Goal: Transaction & Acquisition: Purchase product/service

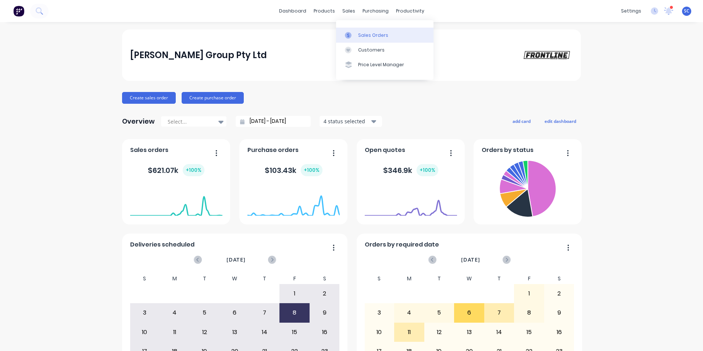
click at [358, 34] on div "Sales Orders" at bounding box center [373, 35] width 30 height 7
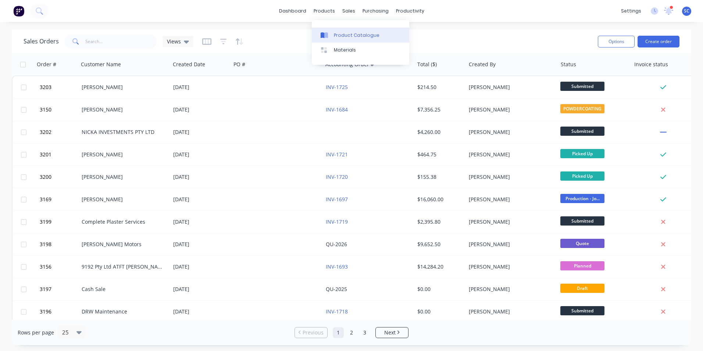
click at [332, 36] on link "Product Catalogue" at bounding box center [360, 35] width 97 height 15
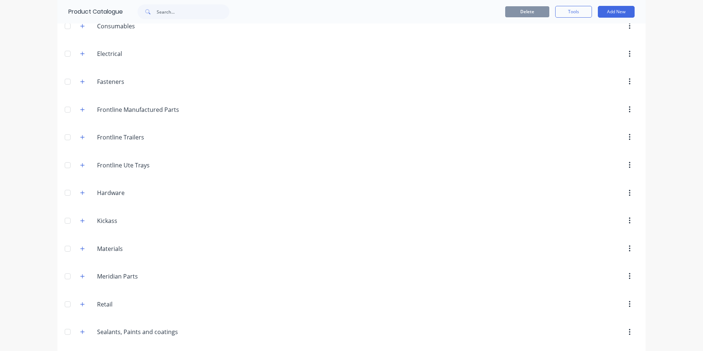
scroll to position [110, 0]
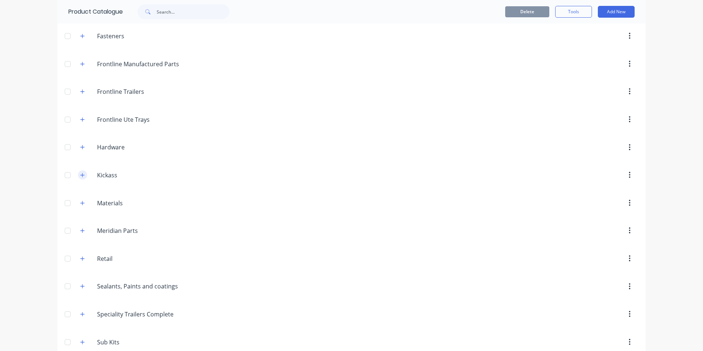
click at [80, 177] on icon "button" at bounding box center [82, 174] width 4 height 5
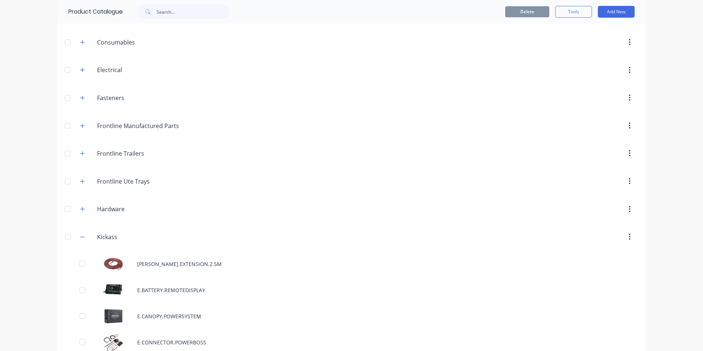
scroll to position [0, 0]
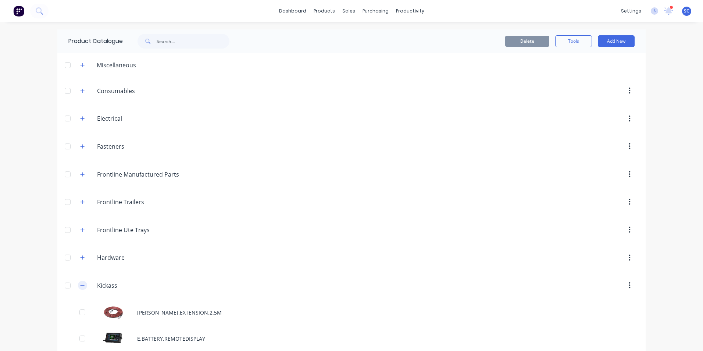
click at [80, 284] on icon "button" at bounding box center [82, 285] width 4 height 5
click at [80, 285] on icon "button" at bounding box center [82, 285] width 4 height 5
click at [352, 33] on div at bounding box center [350, 35] width 11 height 7
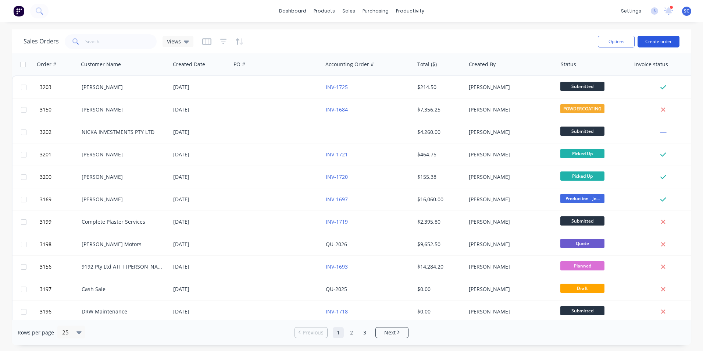
click at [651, 40] on button "Create order" at bounding box center [659, 42] width 42 height 12
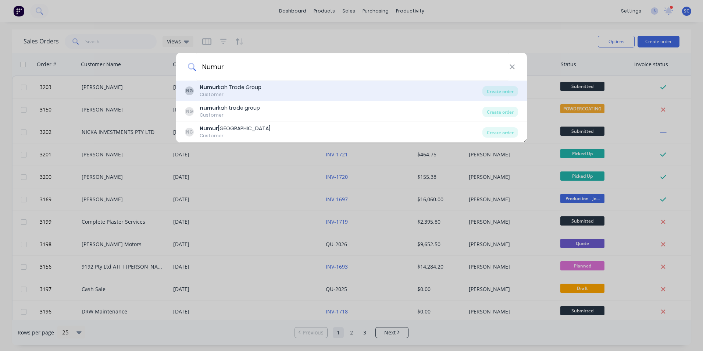
type input "Numur"
click at [239, 92] on div "Customer" at bounding box center [231, 94] width 62 height 7
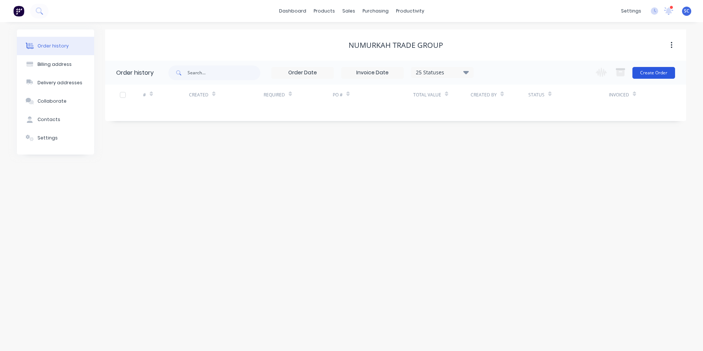
click at [655, 75] on button "Create Order" at bounding box center [653, 73] width 43 height 12
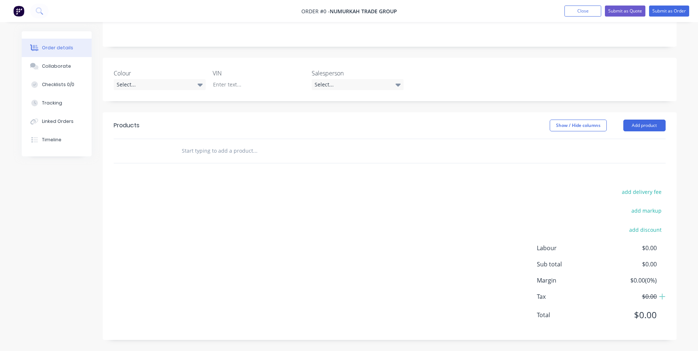
scroll to position [54, 0]
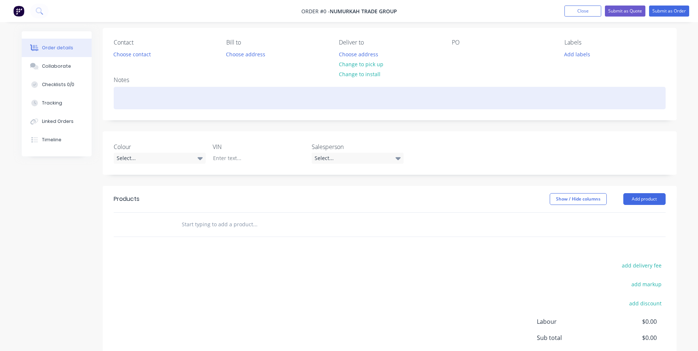
click at [125, 104] on div at bounding box center [390, 98] width 552 height 22
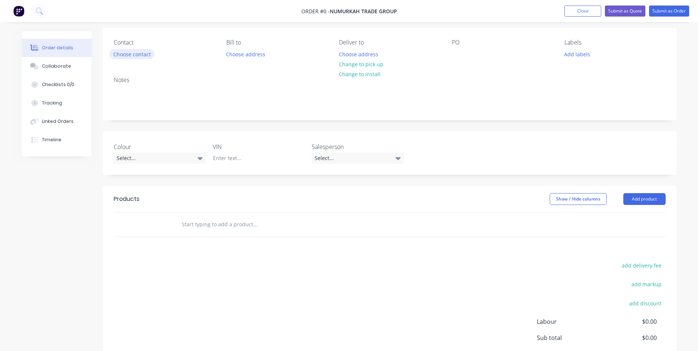
click at [126, 58] on div "Order details Collaborate Checklists 0/0 Tracking Linked Orders Timeline Order …" at bounding box center [348, 201] width 669 height 447
click at [129, 56] on button "Choose contact" at bounding box center [131, 54] width 45 height 10
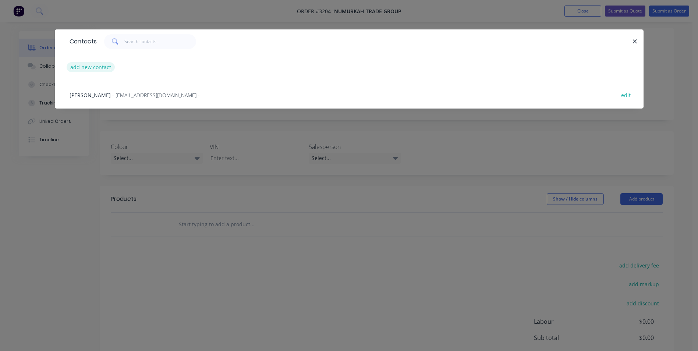
click at [96, 70] on button "add new contact" at bounding box center [91, 67] width 49 height 10
select select "AU"
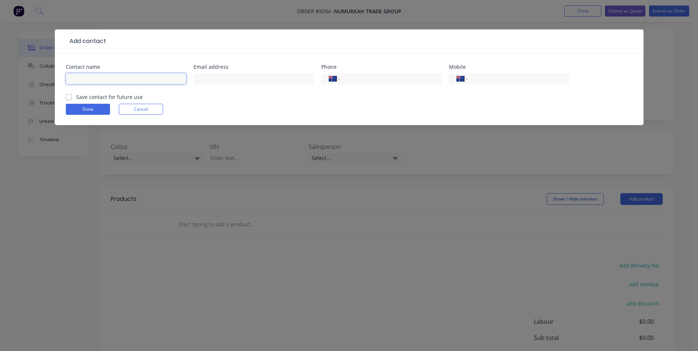
click at [103, 82] on input "text" at bounding box center [126, 78] width 120 height 11
type input "[PERSON_NAME]"
type input "0476 844 422"
click at [79, 97] on label "Save contact for future use" at bounding box center [109, 97] width 67 height 8
click at [72, 97] on input "Save contact for future use" at bounding box center [69, 96] width 6 height 7
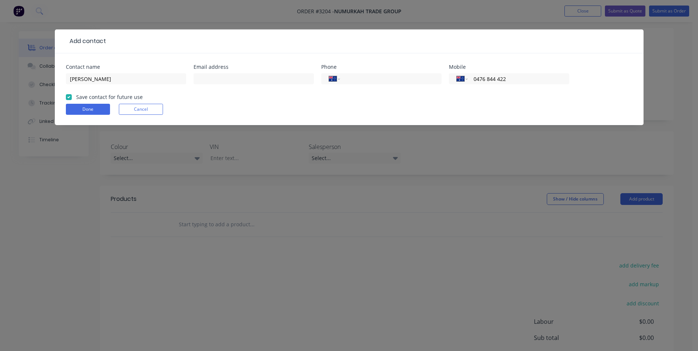
checkbox input "true"
click at [80, 108] on button "Done" at bounding box center [88, 109] width 44 height 11
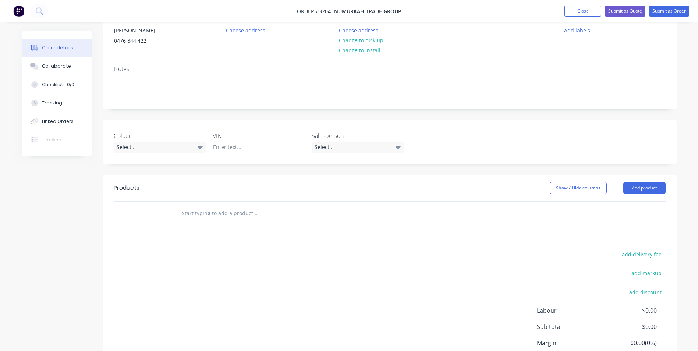
scroll to position [90, 0]
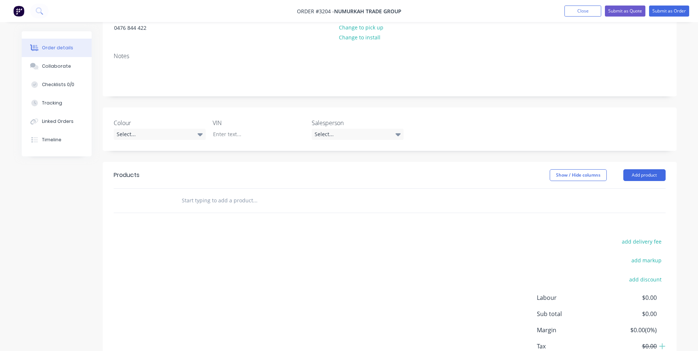
click at [195, 204] on input "text" at bounding box center [254, 200] width 147 height 15
click at [634, 178] on button "Add product" at bounding box center [644, 175] width 42 height 12
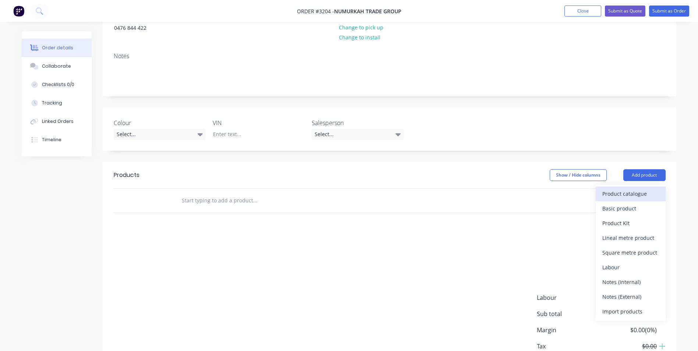
click at [630, 197] on div "Product catalogue" at bounding box center [630, 193] width 57 height 11
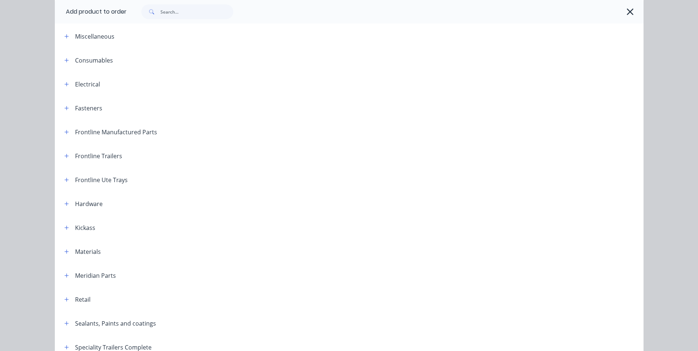
scroll to position [74, 0]
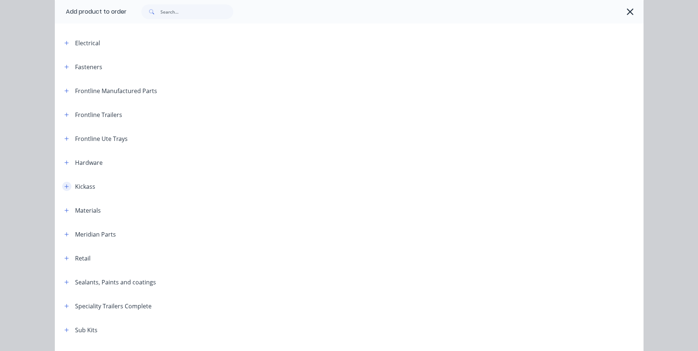
click at [64, 188] on icon "button" at bounding box center [66, 186] width 4 height 5
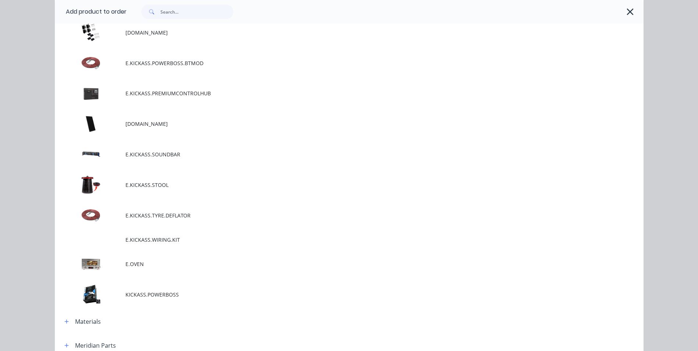
scroll to position [1765, 0]
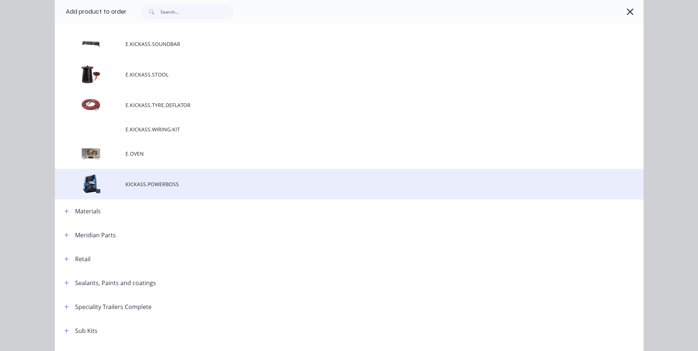
click at [140, 184] on span "KICKASS.POWERBOSS" at bounding box center [332, 184] width 414 height 8
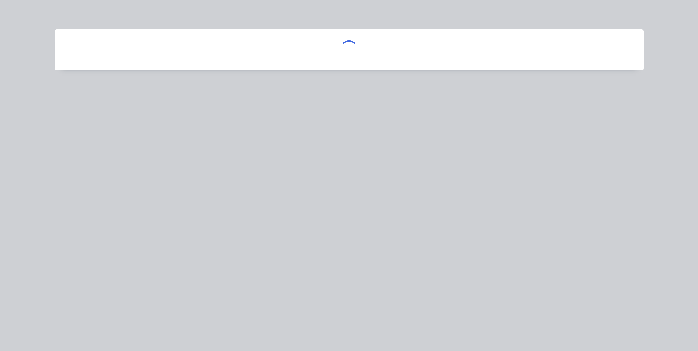
scroll to position [0, 0]
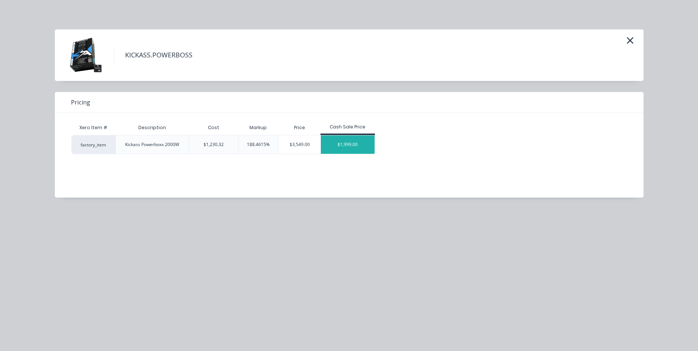
click at [350, 146] on div "$1,999.00" at bounding box center [348, 144] width 54 height 18
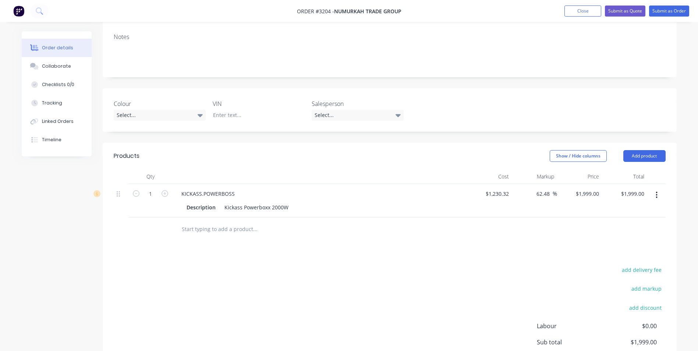
scroll to position [127, 0]
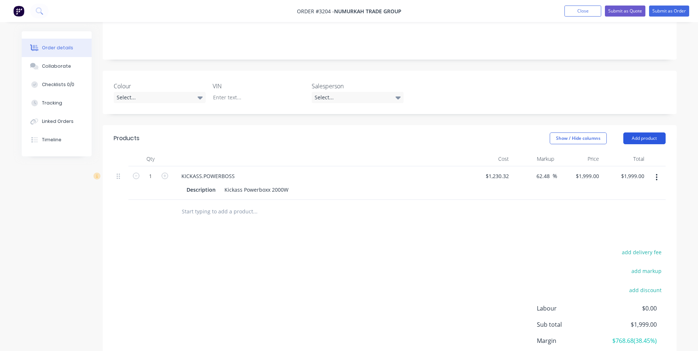
click at [644, 140] on button "Add product" at bounding box center [644, 138] width 42 height 12
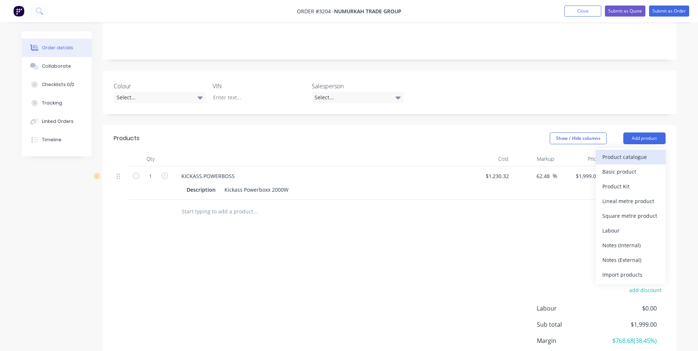
click at [615, 159] on div "Product catalogue" at bounding box center [630, 156] width 57 height 11
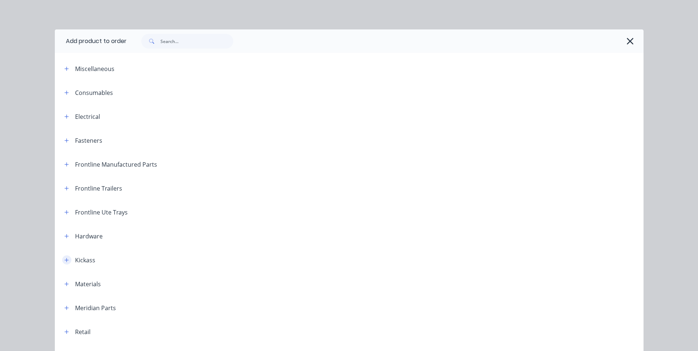
click at [64, 259] on icon "button" at bounding box center [66, 259] width 4 height 5
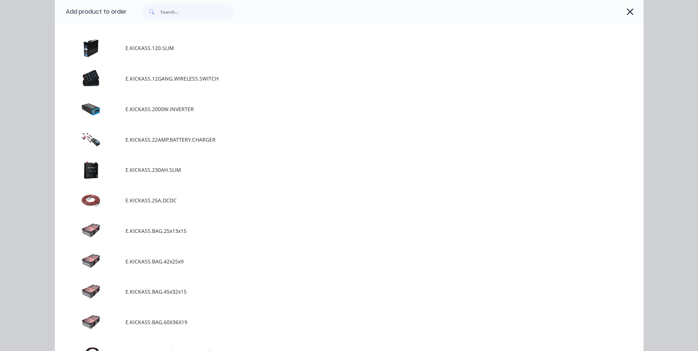
scroll to position [1030, 0]
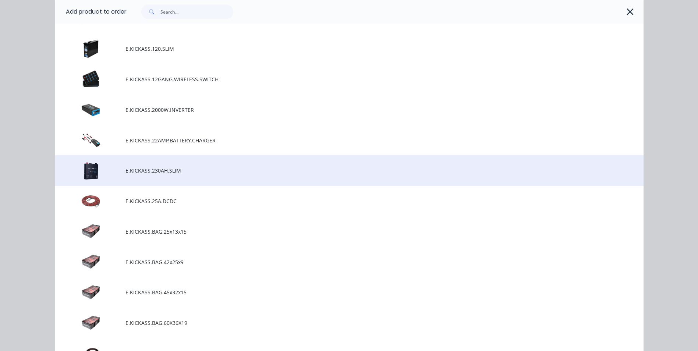
click at [130, 169] on span "E.KICKASS.230AH.SLIM" at bounding box center [332, 171] width 414 height 8
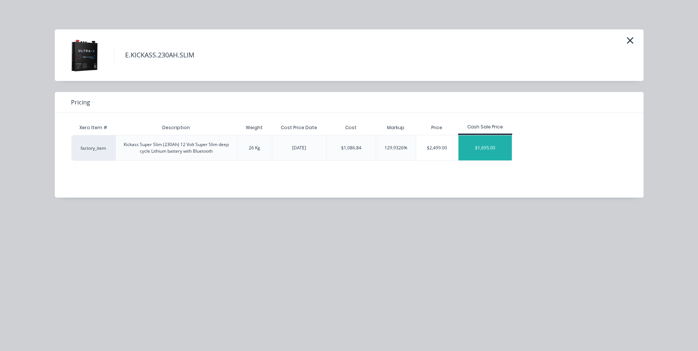
click at [483, 151] on div "$1,695.00" at bounding box center [485, 147] width 54 height 25
